Goal: Check status: Check status

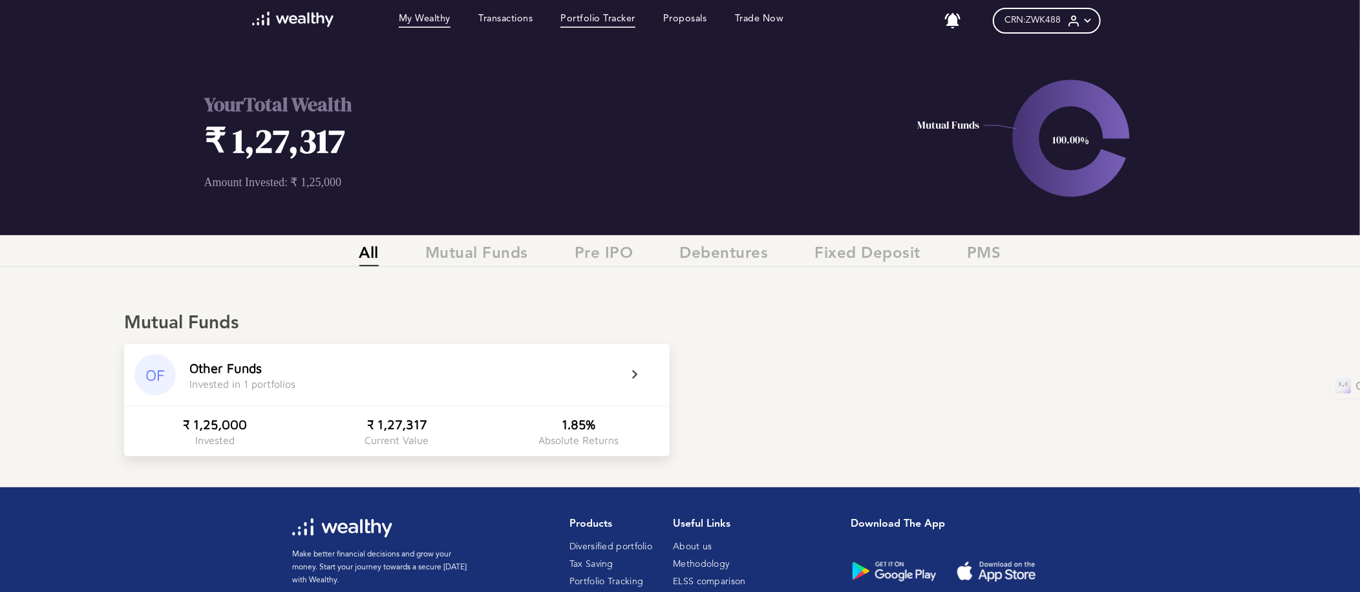
click at [626, 18] on link "Portfolio Tracker" at bounding box center [597, 21] width 75 height 14
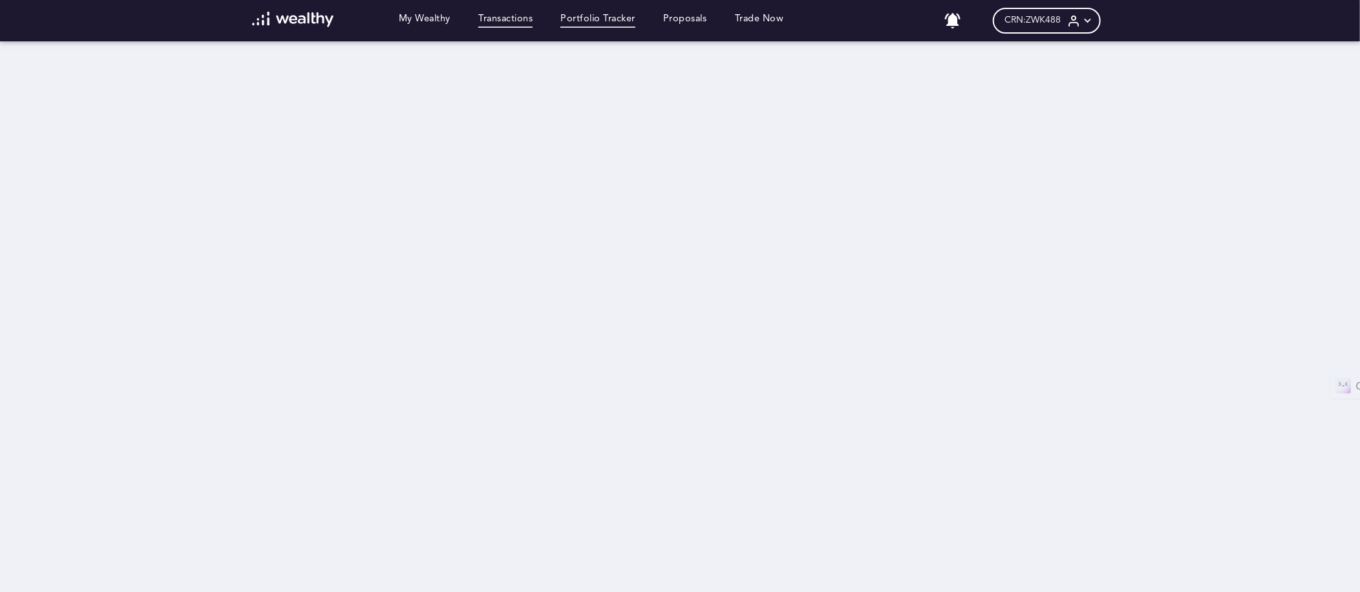
click at [499, 16] on link "Transactions" at bounding box center [505, 21] width 54 height 14
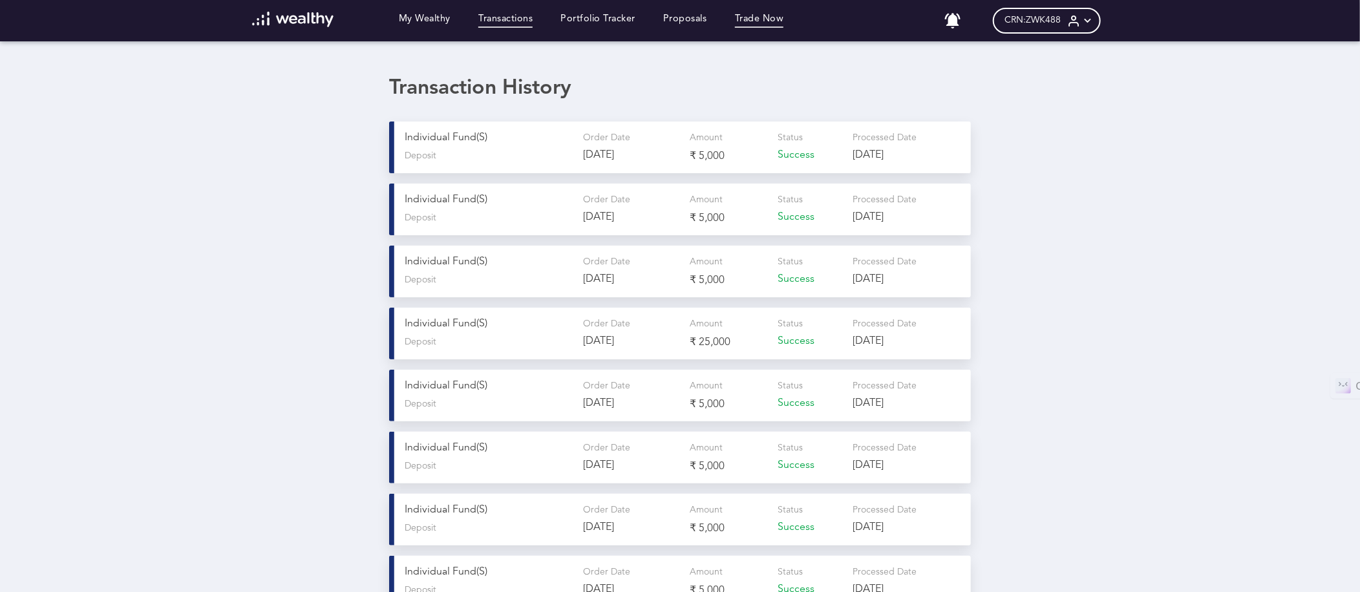
click at [774, 23] on link "Trade Now" at bounding box center [759, 21] width 49 height 14
click at [427, 26] on link "My Wealthy" at bounding box center [425, 21] width 52 height 14
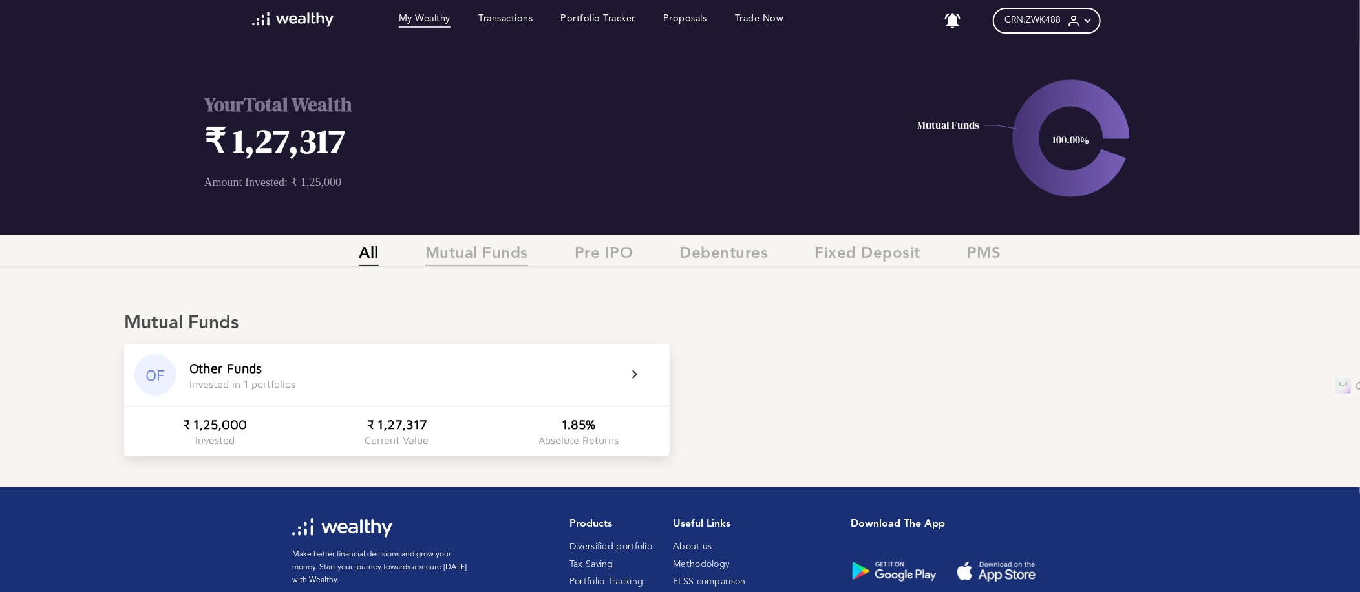
click at [458, 255] on span "Mutual Funds" at bounding box center [476, 255] width 103 height 21
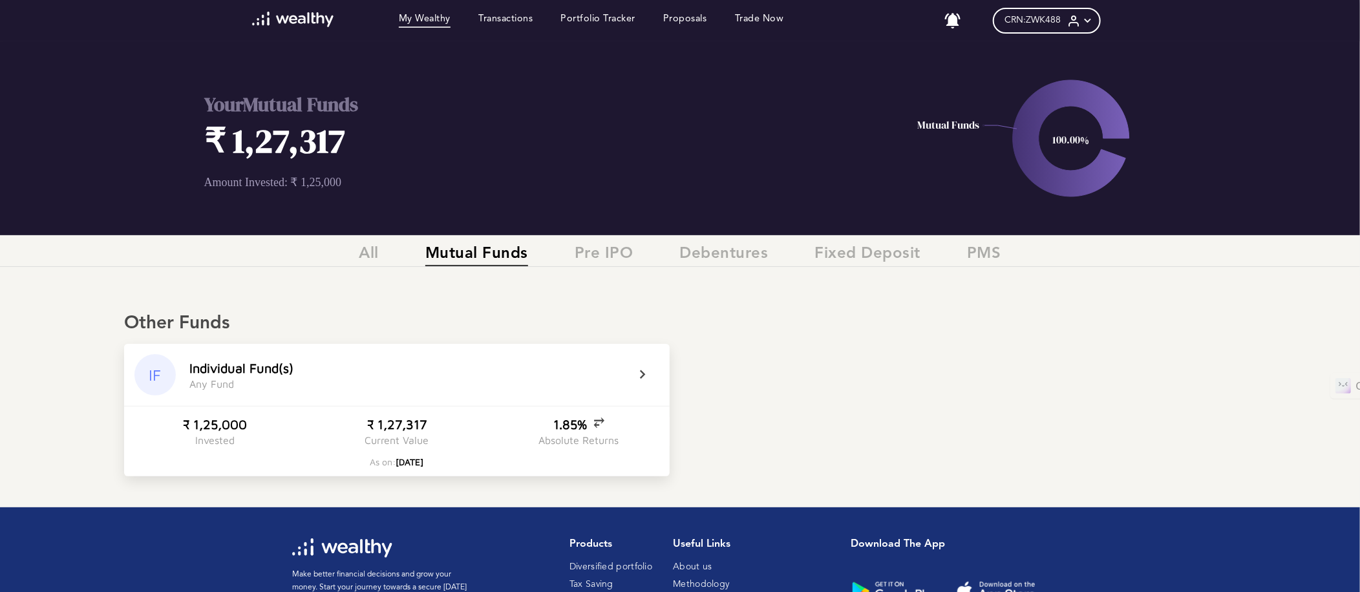
click at [400, 458] on span "[DATE]" at bounding box center [410, 461] width 28 height 11
click at [400, 443] on div "Current Value" at bounding box center [397, 440] width 64 height 12
click at [571, 423] on div "1.85%" at bounding box center [578, 424] width 51 height 15
